Goal: Task Accomplishment & Management: Use online tool/utility

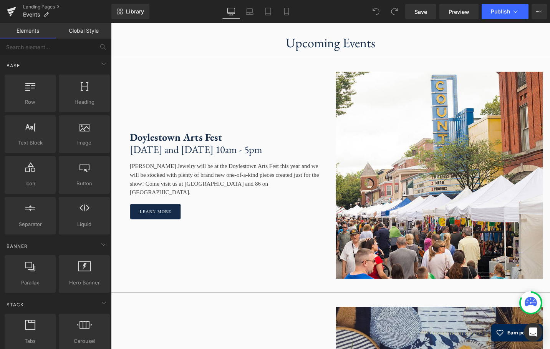
scroll to position [826, 0]
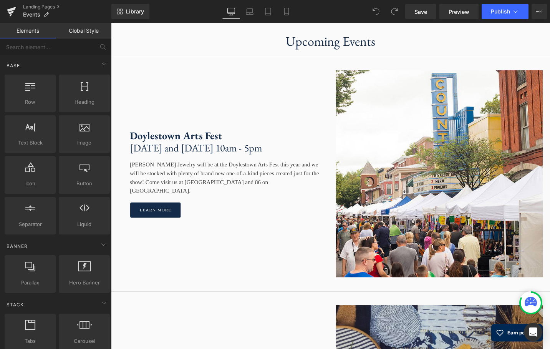
click at [195, 111] on div "Doylestown Arts Fest [DATE] and [DATE] 10am - 5pm Text Block [PERSON_NAME] Jewe…" at bounding box center [228, 182] width 231 height 219
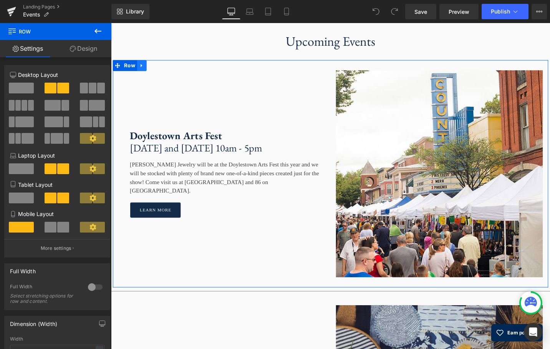
click at [145, 74] on link at bounding box center [144, 68] width 10 height 12
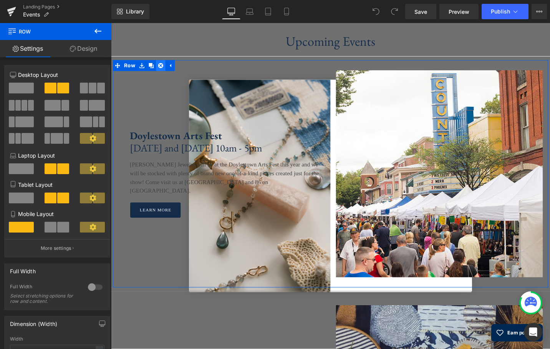
click at [163, 74] on link at bounding box center [164, 68] width 10 height 12
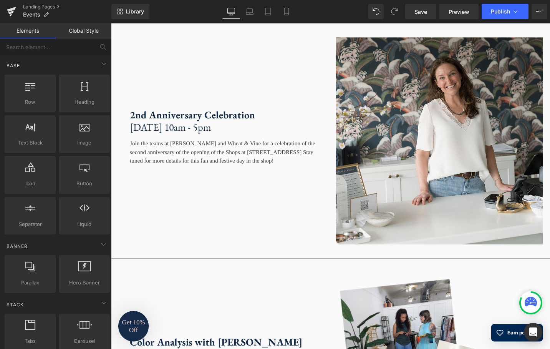
scroll to position [1082, 0]
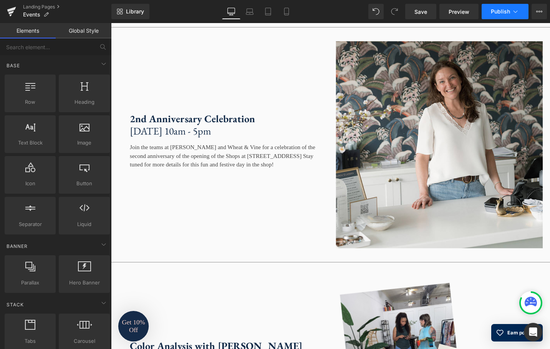
click at [502, 12] on span "Publish" at bounding box center [500, 11] width 19 height 6
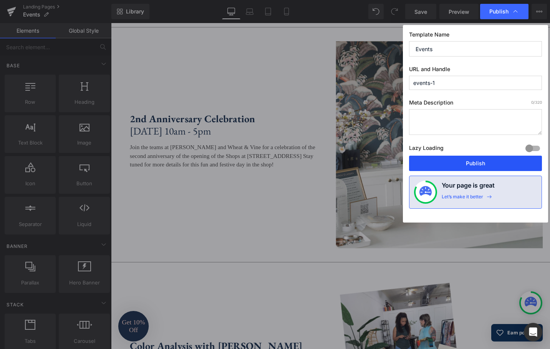
drag, startPoint x: 469, startPoint y: 165, endPoint x: 379, endPoint y: 150, distance: 91.5
click at [469, 165] on button "Publish" at bounding box center [475, 163] width 133 height 15
